Goal: Information Seeking & Learning: Learn about a topic

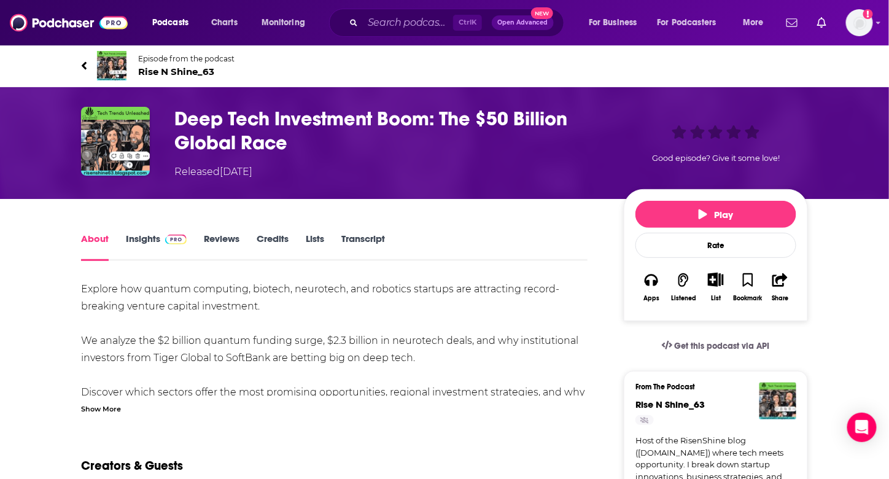
click at [345, 242] on link "Transcript" at bounding box center [363, 247] width 44 height 28
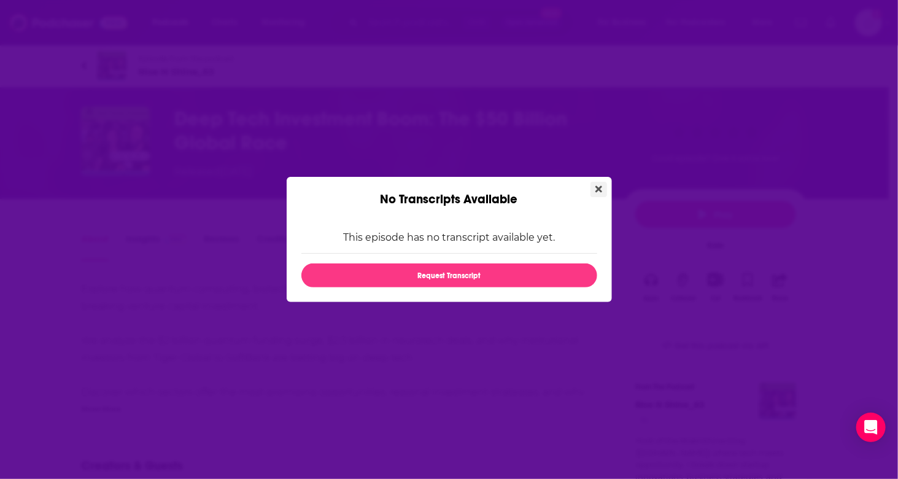
click at [600, 190] on icon "Close" at bounding box center [598, 189] width 7 height 7
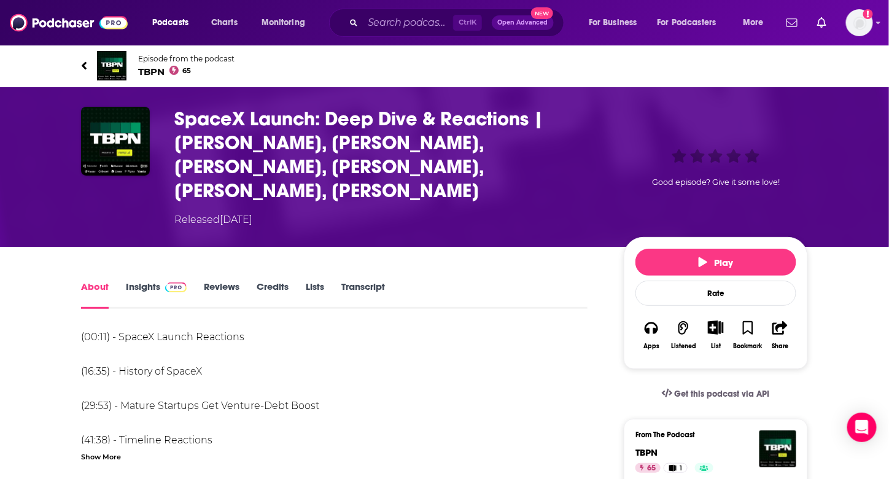
click at [366, 279] on div "About Insights Reviews Credits Lists Transcript" at bounding box center [334, 294] width 506 height 30
click at [359, 281] on link "Transcript" at bounding box center [363, 295] width 44 height 28
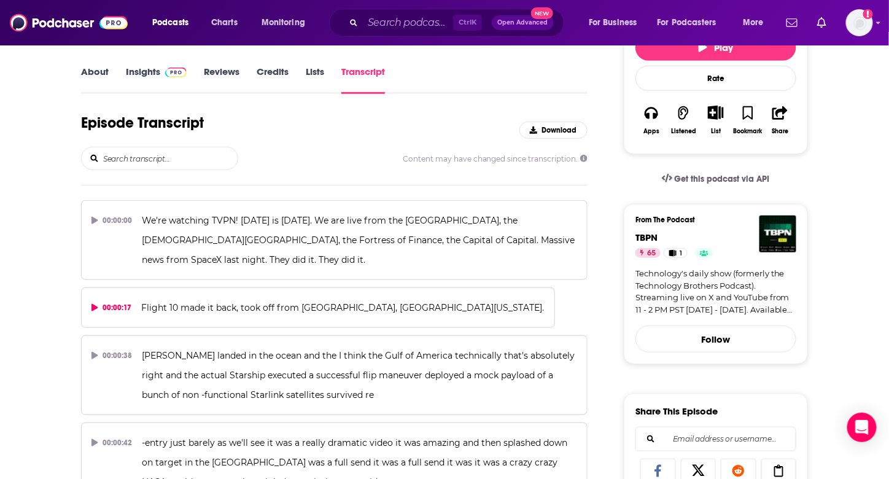
scroll to position [26876, 0]
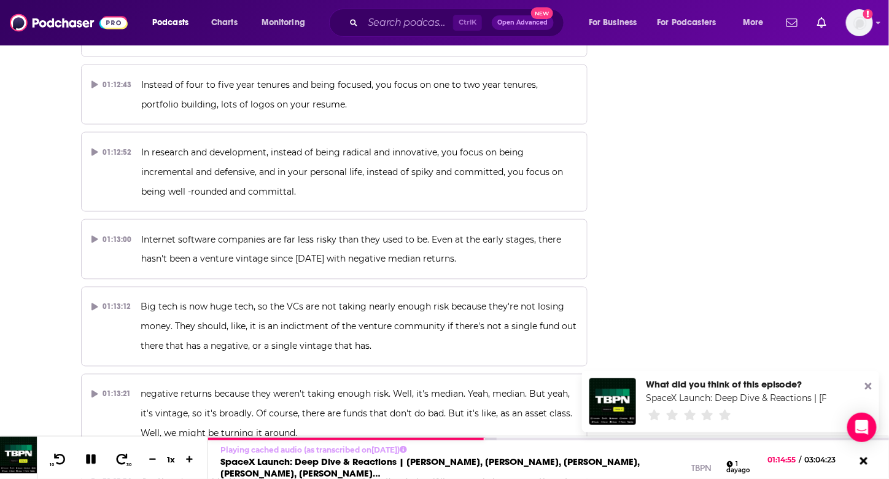
scroll to position [26992, 0]
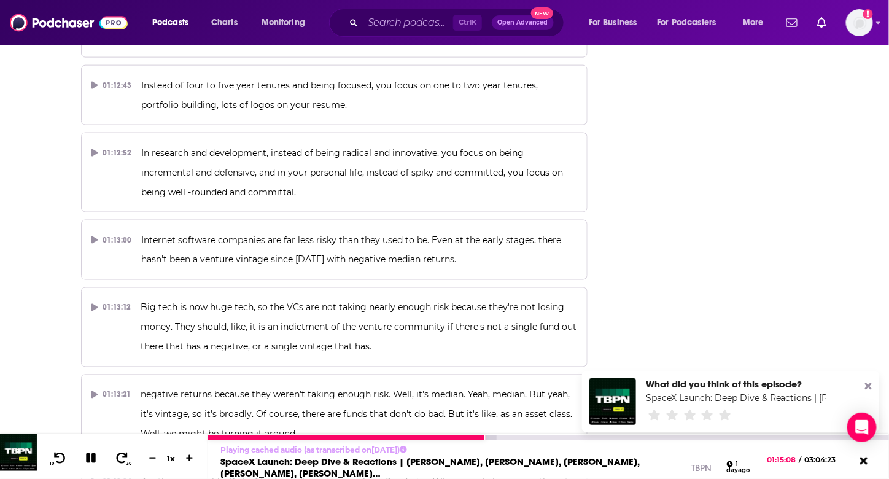
click at [87, 462] on icon at bounding box center [91, 458] width 10 height 10
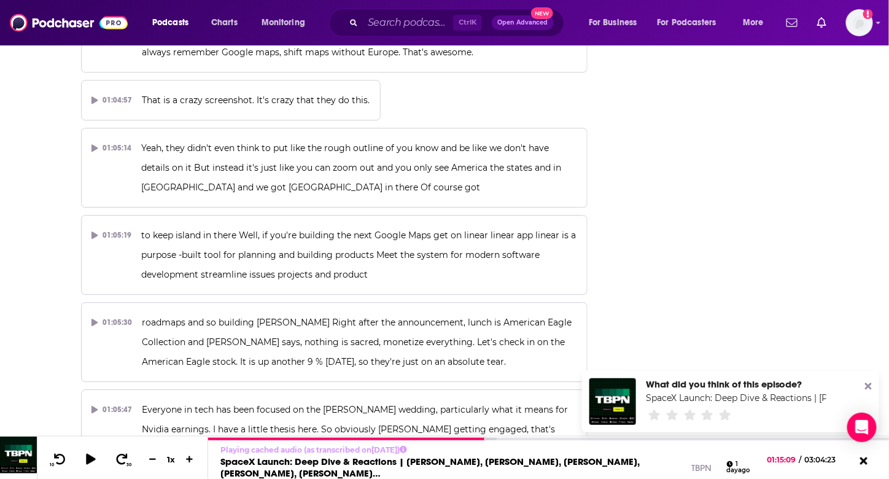
scroll to position [0, 0]
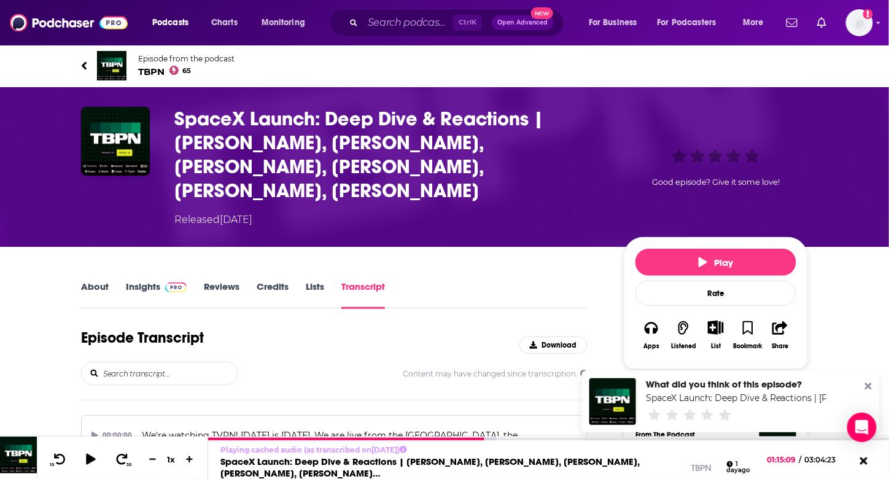
click at [339, 128] on h3 "SpaceX Launch: Deep Dive & Reactions | [PERSON_NAME], [PERSON_NAME], [PERSON_NA…" at bounding box center [389, 155] width 430 height 96
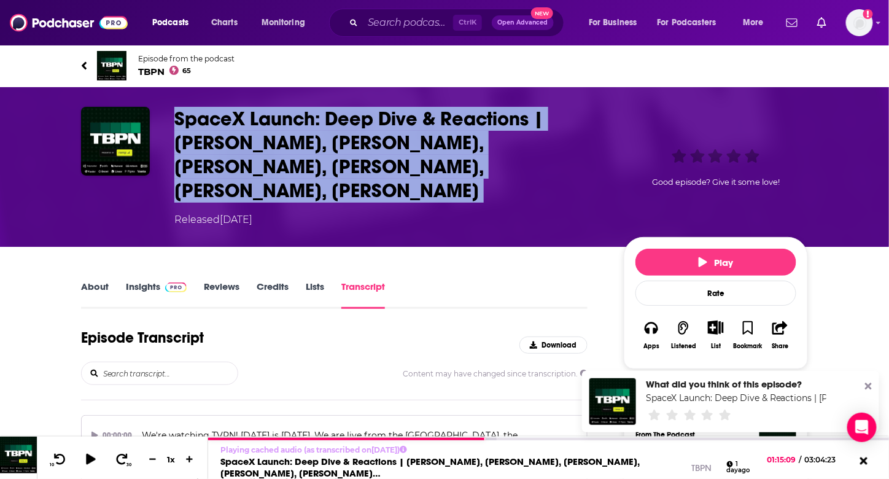
click at [339, 128] on h3 "SpaceX Launch: Deep Dive & Reactions | [PERSON_NAME], [PERSON_NAME], [PERSON_NA…" at bounding box center [389, 155] width 430 height 96
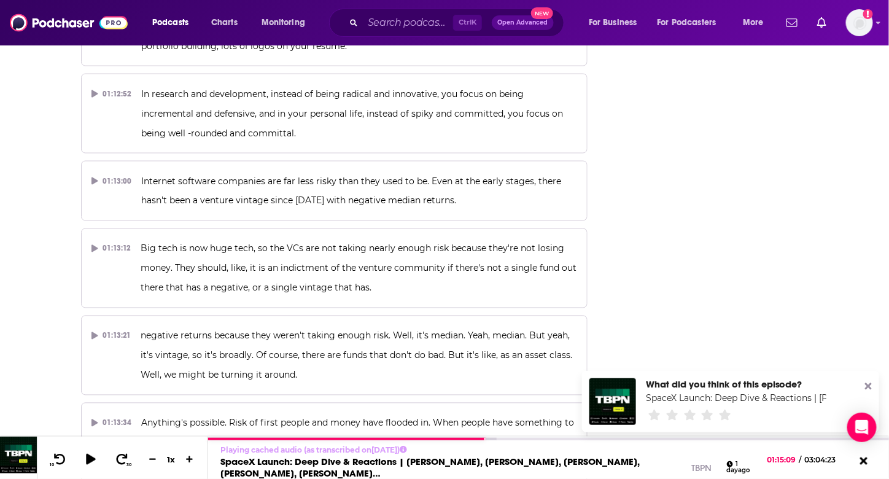
scroll to position [27081, 0]
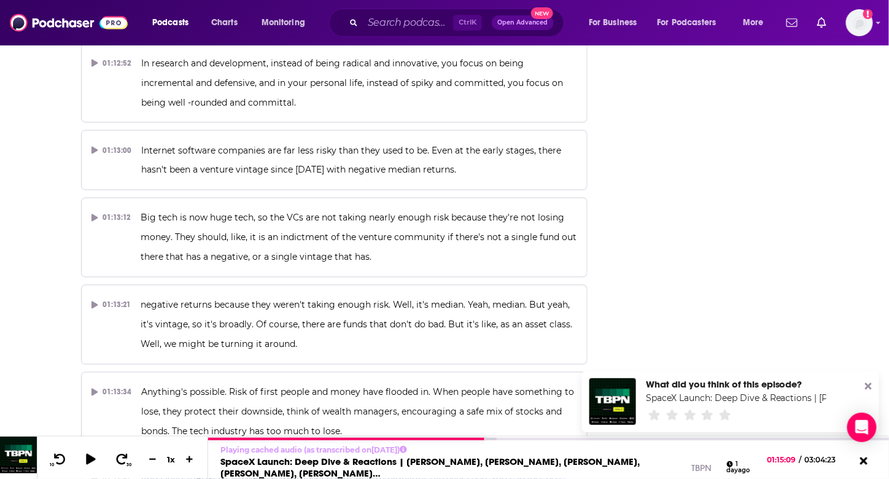
drag, startPoint x: 129, startPoint y: 128, endPoint x: 446, endPoint y: 223, distance: 330.8
copy div "And I love, [PERSON_NAME] has the most chaotic way to highlight I've ever seen.…"
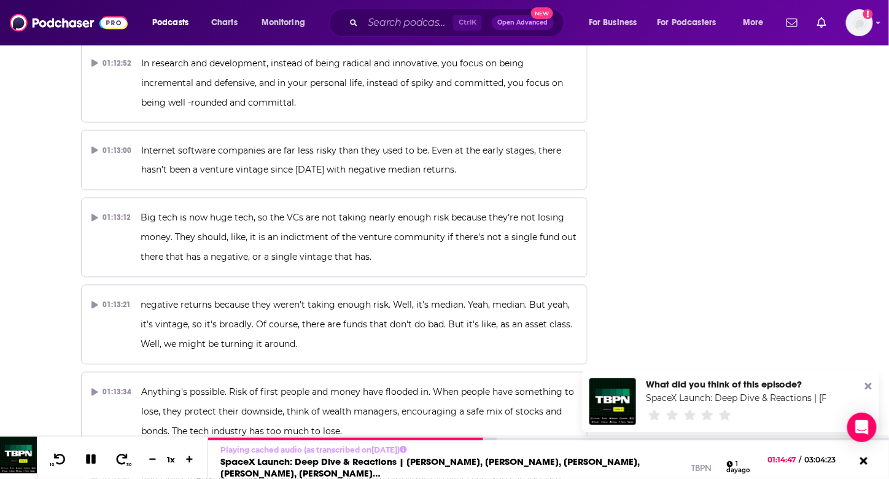
drag, startPoint x: 255, startPoint y: 201, endPoint x: 499, endPoint y: 207, distance: 243.8
copy span "e got to come up with our own little menu of funny stuff"
drag, startPoint x: 212, startPoint y: 121, endPoint x: 338, endPoint y: 120, distance: 126.5
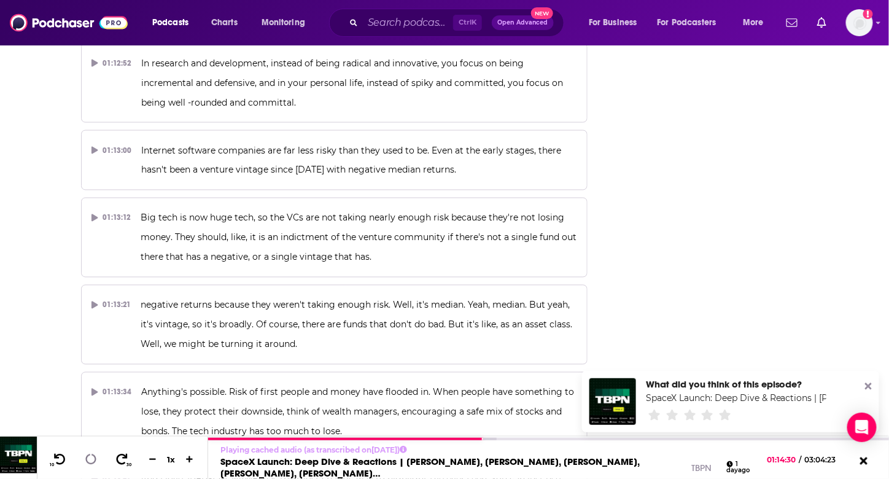
copy span "They had the no SQL [DEMOGRAPHIC_DATA]"
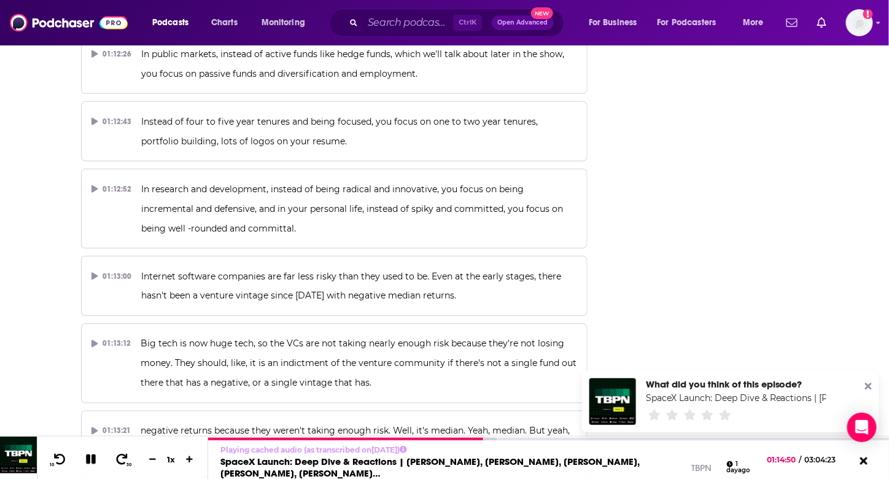
scroll to position [26942, 0]
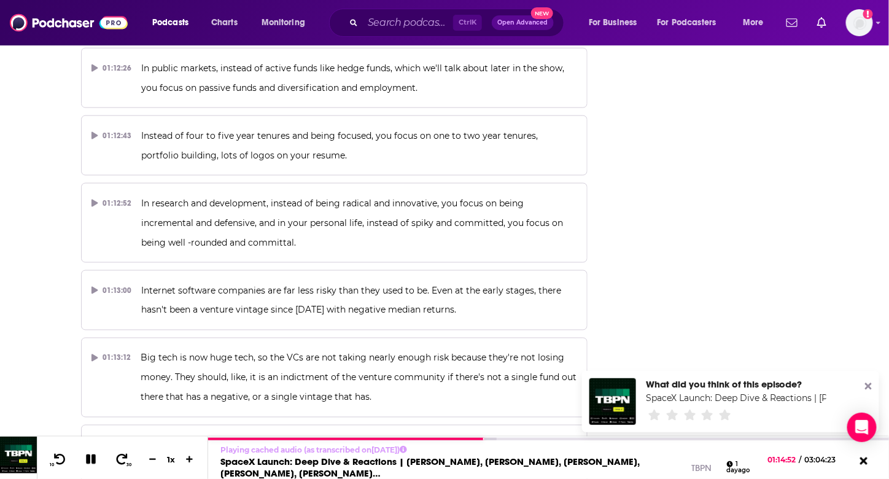
drag, startPoint x: 131, startPoint y: 149, endPoint x: 222, endPoint y: 181, distance: 97.1
drag, startPoint x: 221, startPoint y: 180, endPoint x: 180, endPoint y: 174, distance: 41.1
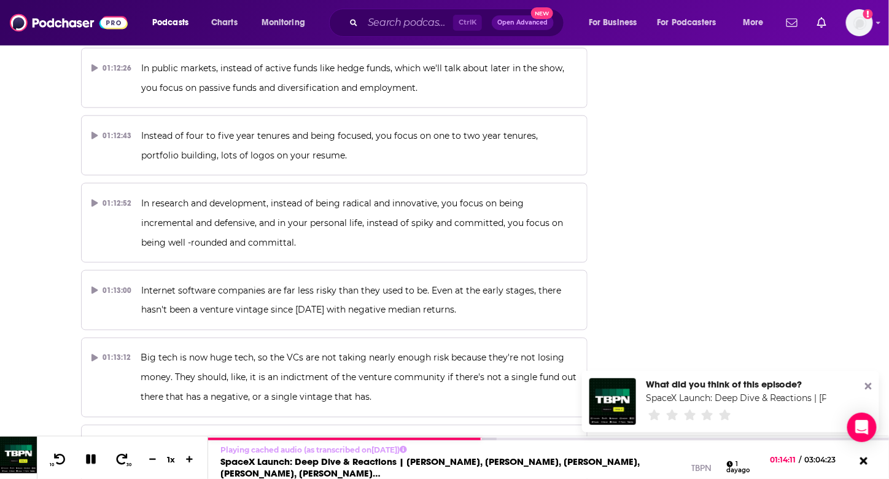
drag, startPoint x: 169, startPoint y: 166, endPoint x: 220, endPoint y: 193, distance: 57.4
copy span "Shout out to [PERSON_NAME]. [PERSON_NAME] says, time to bust out the no sequel …"
drag, startPoint x: 214, startPoint y: 260, endPoint x: 282, endPoint y: 281, distance: 70.9
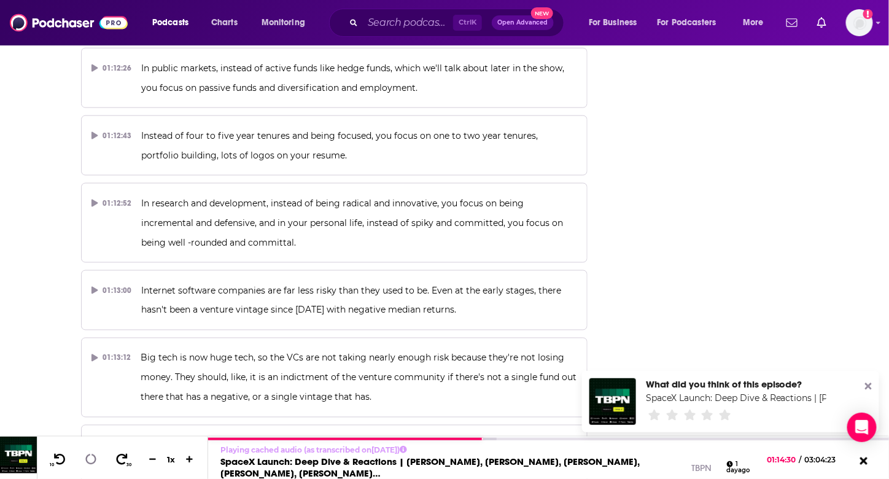
drag, startPoint x: 282, startPoint y: 281, endPoint x: 147, endPoint y: 241, distance: 140.8
copy span "f all dollars in the venture industry were going to founder dinners and little …"
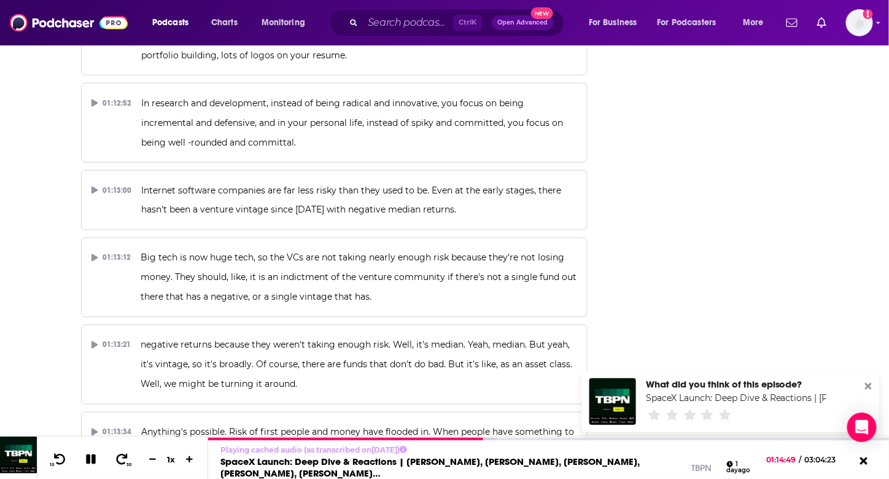
scroll to position [27046, 0]
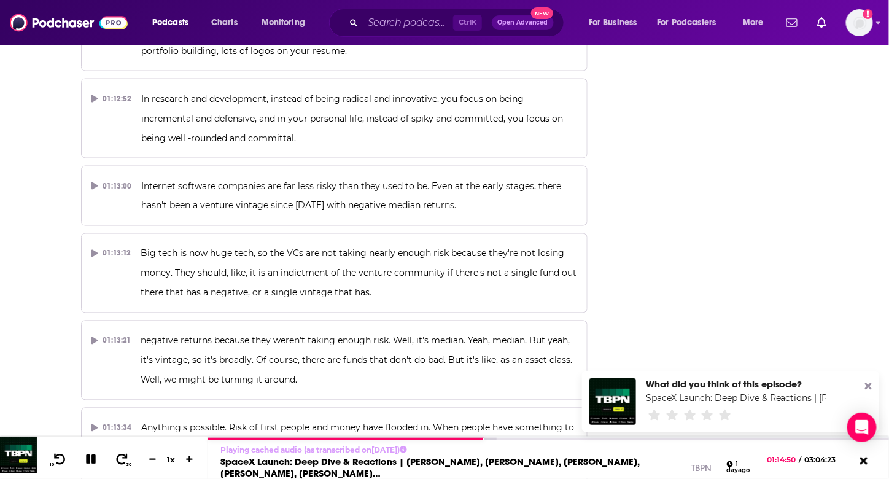
drag, startPoint x: 370, startPoint y: 250, endPoint x: 140, endPoint y: 220, distance: 231.6
copy span "Which is a non -alcoholic beverage. Interesting. Interesting. I say bring it ba…"
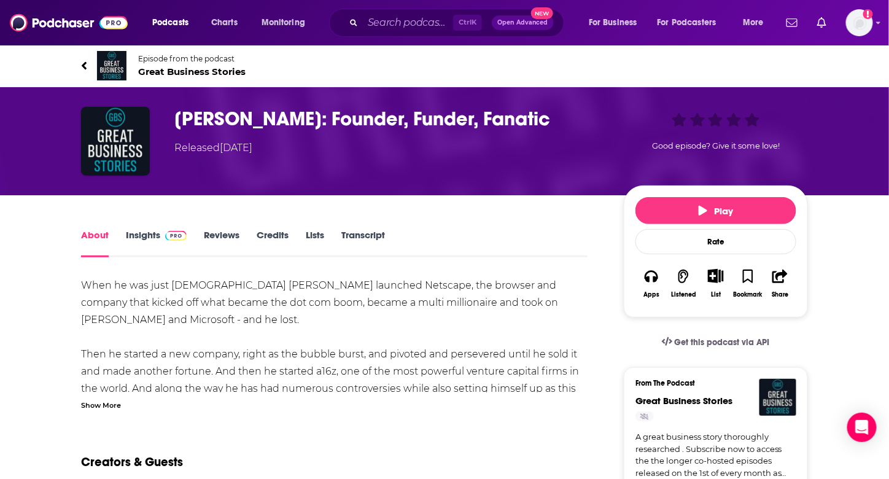
click at [373, 238] on link "Transcript" at bounding box center [363, 243] width 44 height 28
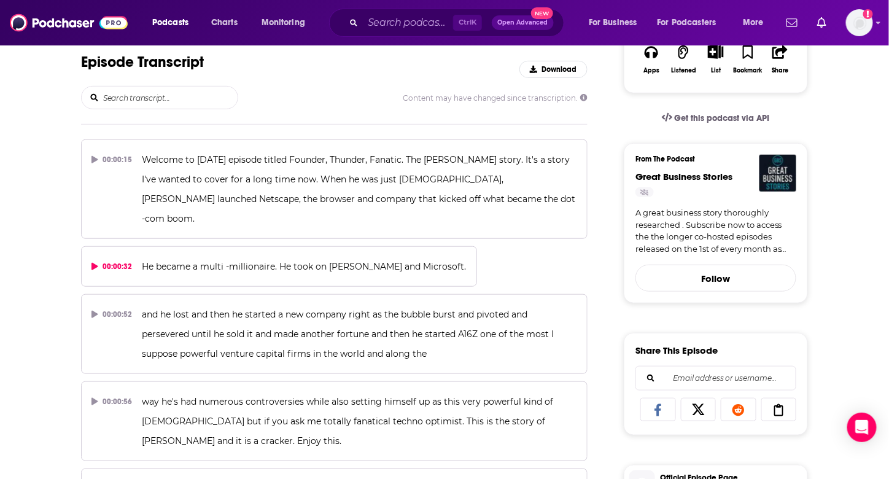
scroll to position [8085, 0]
